Goal: Transaction & Acquisition: Obtain resource

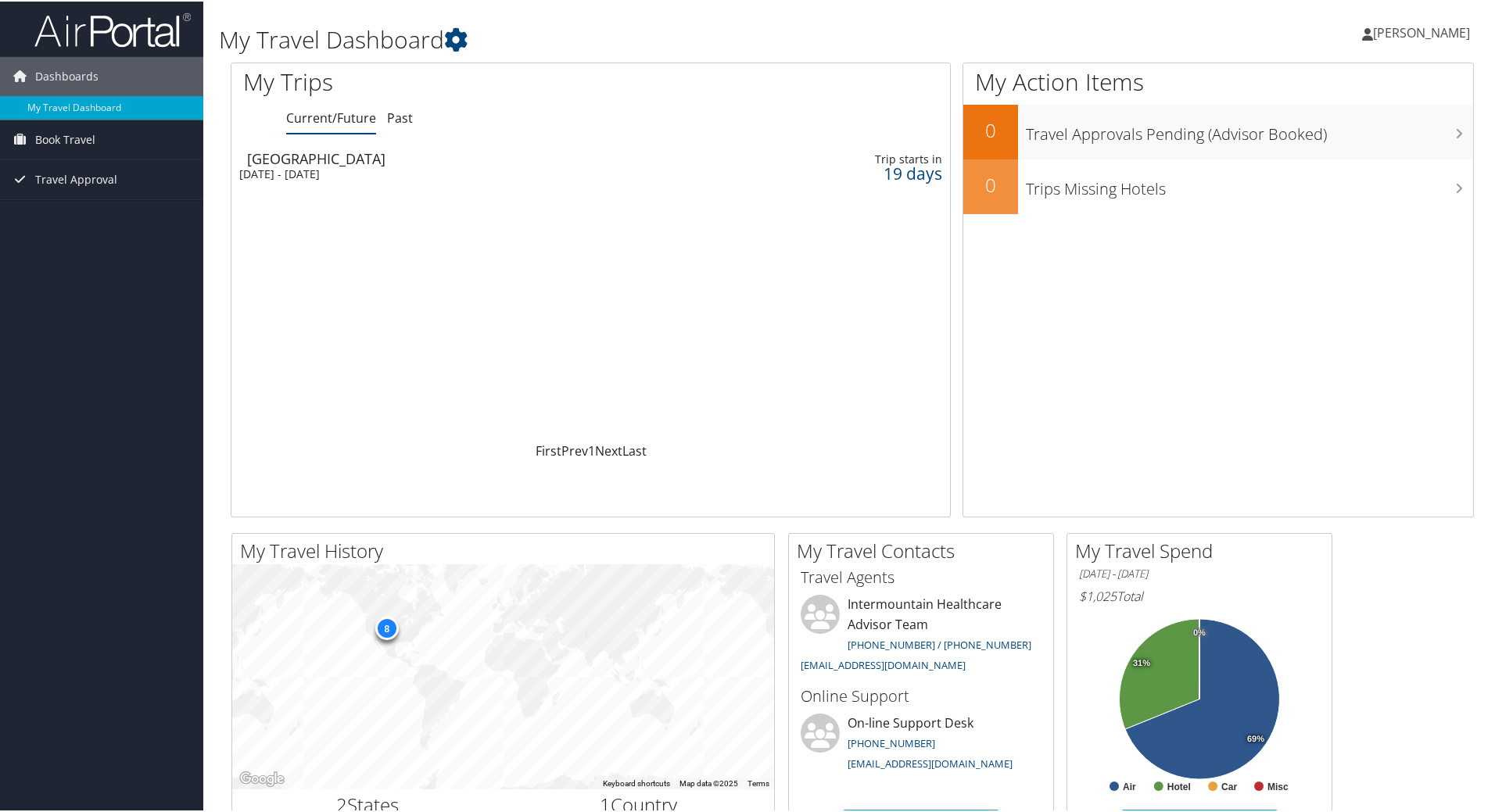
click at [378, 171] on div "[DATE] - [DATE]" at bounding box center [464, 173] width 451 height 14
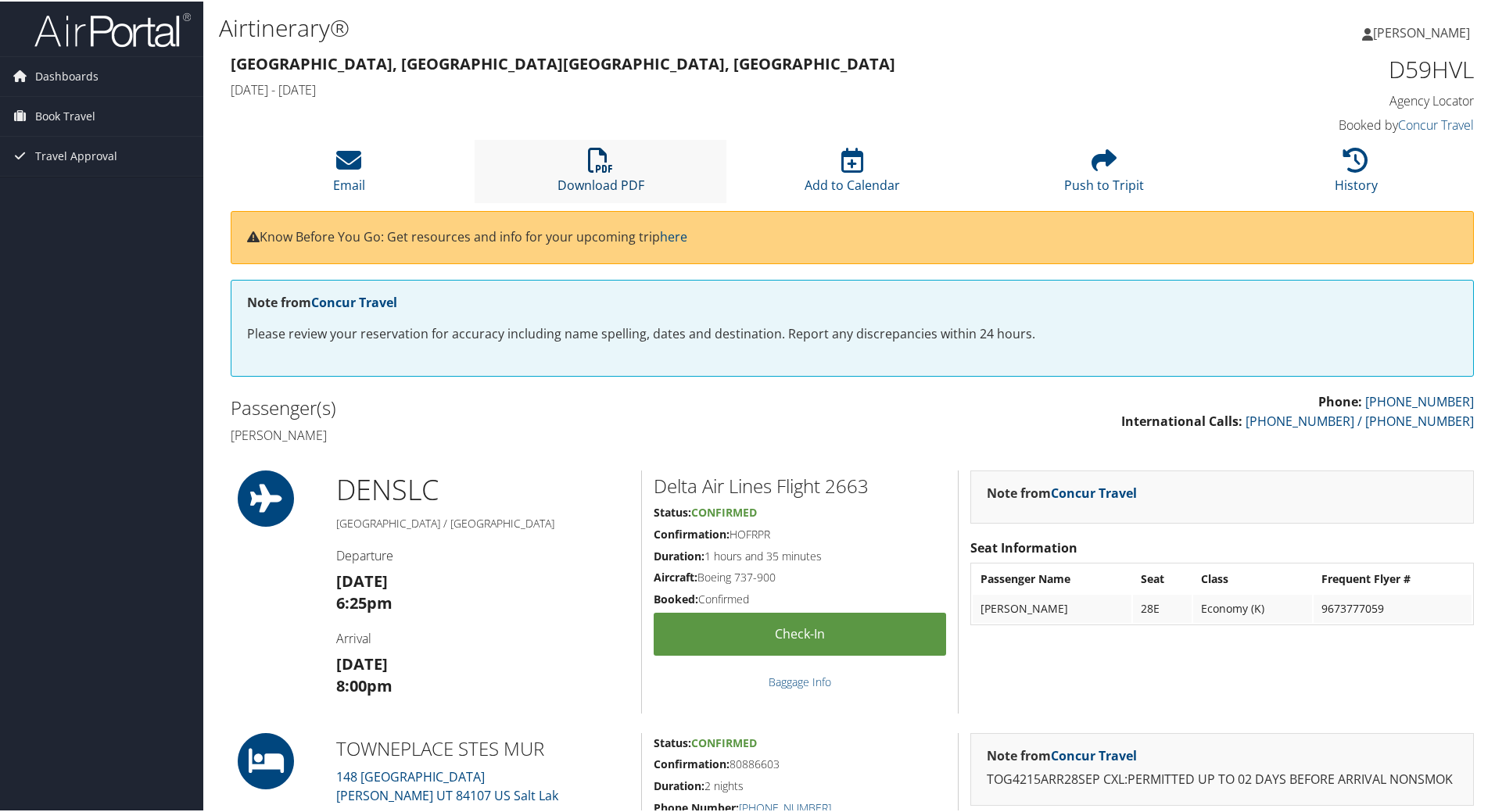
click at [592, 181] on link "Download PDF" at bounding box center [601, 174] width 86 height 38
